Goal: Browse casually

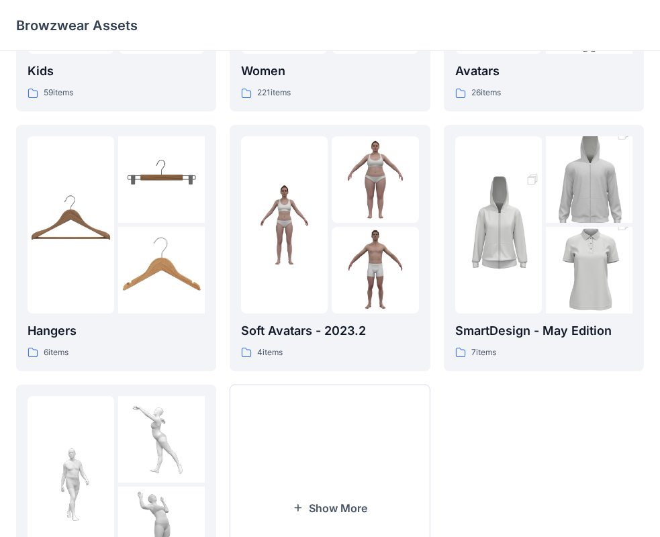
scroll to position [199, 0]
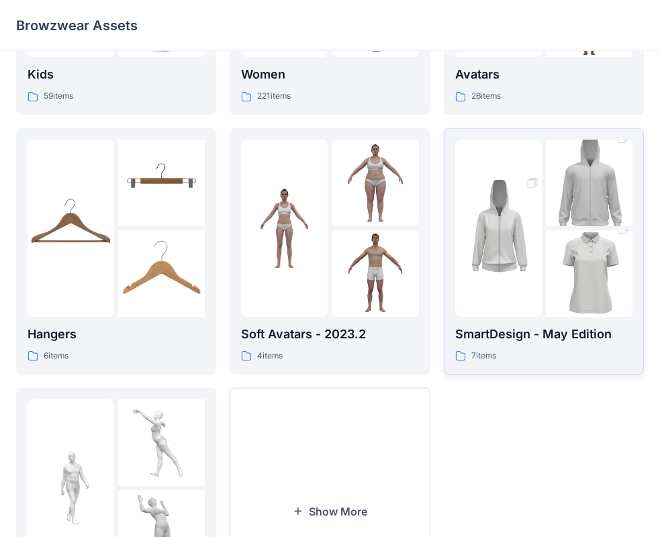
click at [520, 250] on img at bounding box center [498, 228] width 87 height 130
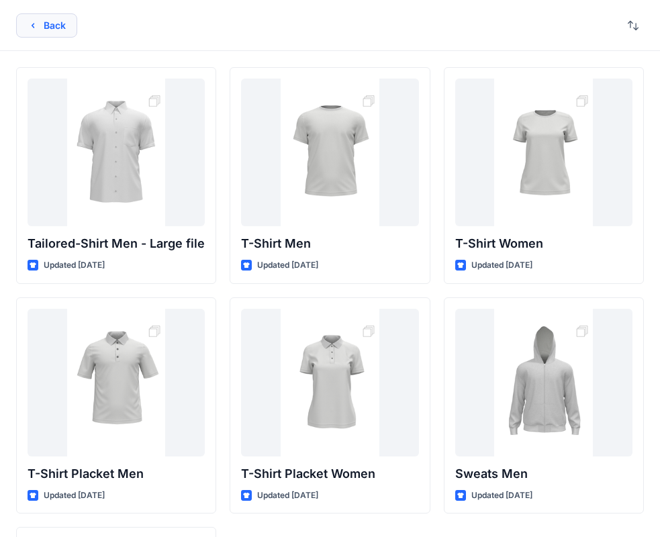
click at [59, 28] on button "Back" at bounding box center [46, 25] width 61 height 24
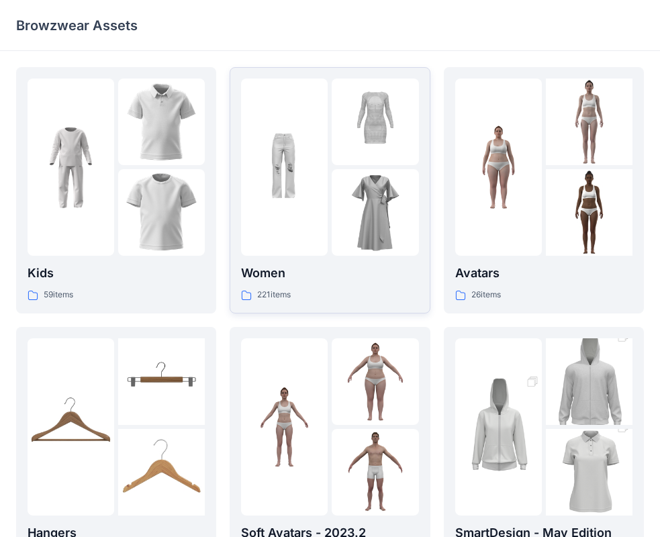
click at [348, 178] on img at bounding box center [374, 212] width 87 height 87
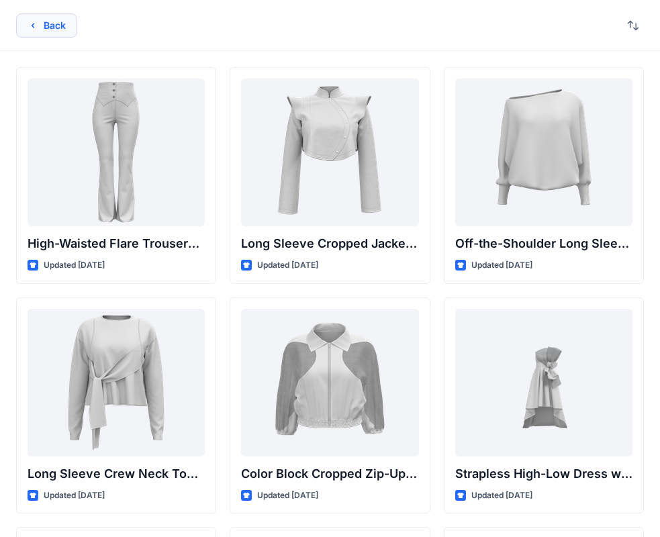
click at [34, 24] on icon "button" at bounding box center [33, 25] width 11 height 11
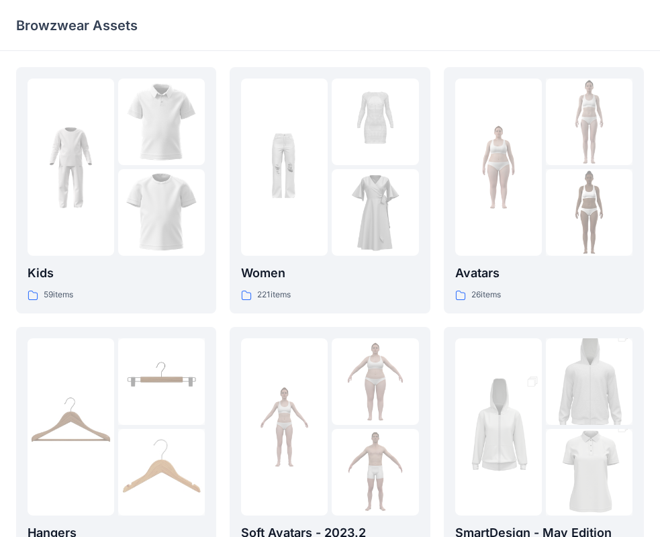
scroll to position [199, 0]
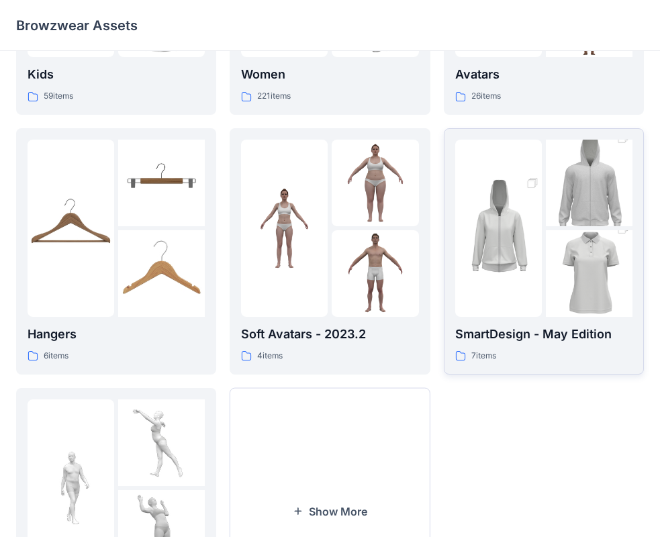
click at [561, 231] on img at bounding box center [588, 274] width 87 height 130
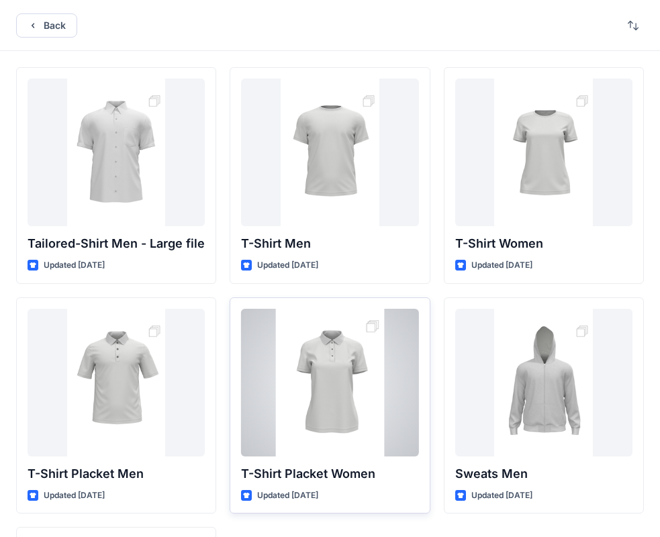
click at [333, 389] on div at bounding box center [329, 383] width 177 height 148
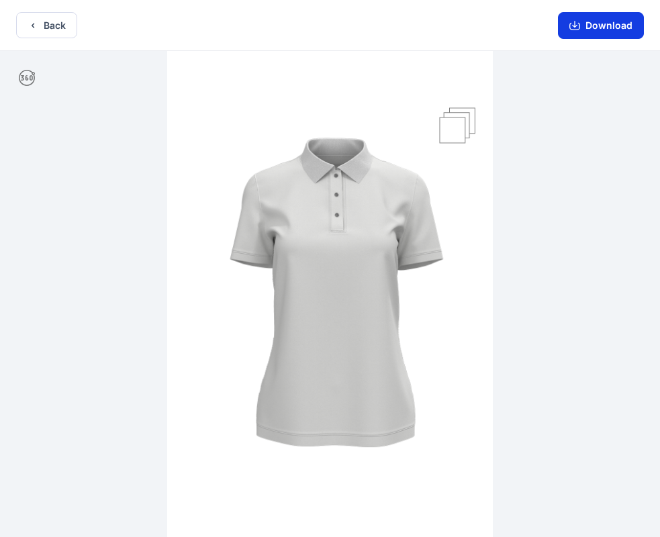
click at [596, 23] on button "Download" at bounding box center [601, 25] width 86 height 27
